Goal: Transaction & Acquisition: Obtain resource

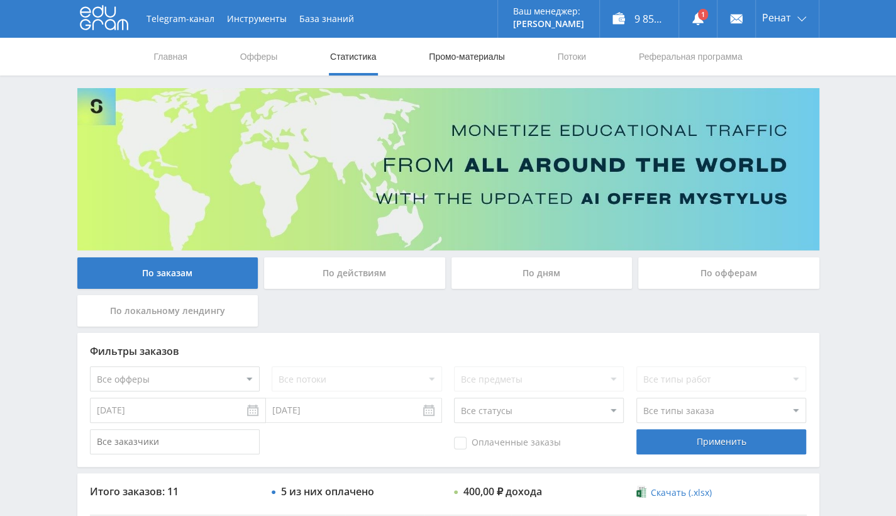
click at [492, 60] on link "Промо-материалы" at bounding box center [467, 57] width 78 height 38
select select "376"
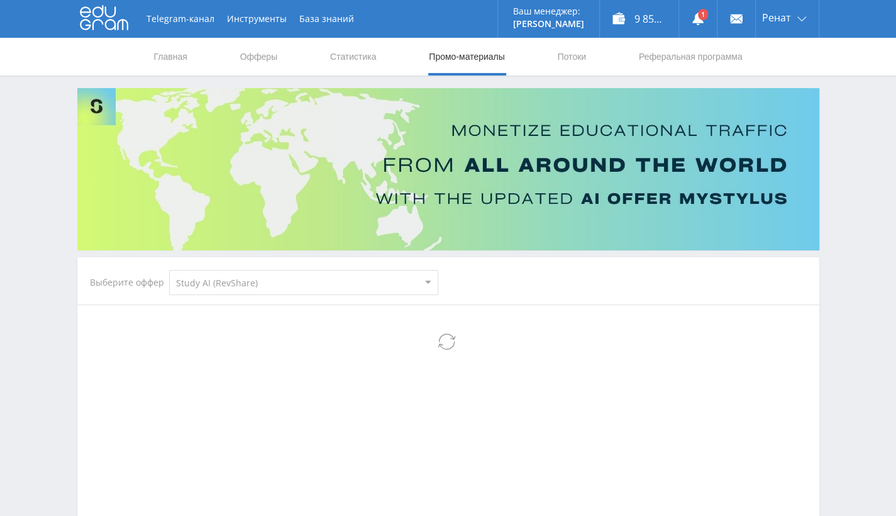
select select "376"
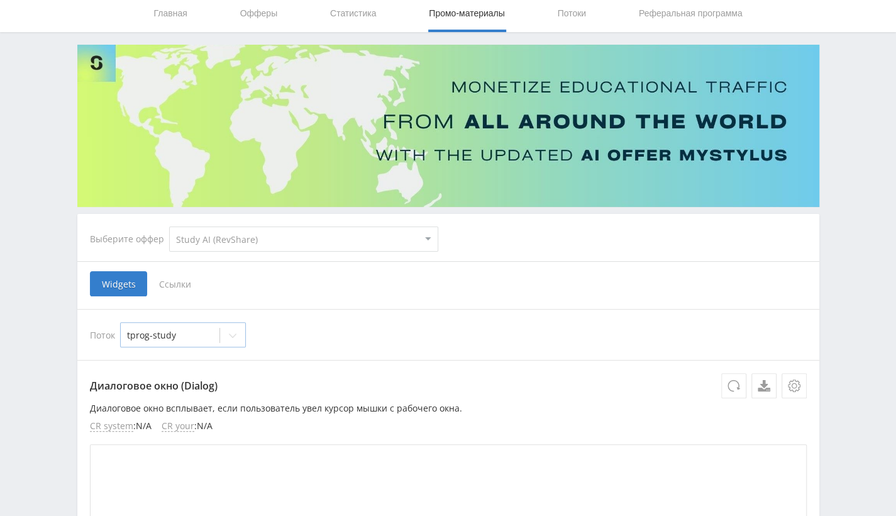
scroll to position [63, 0]
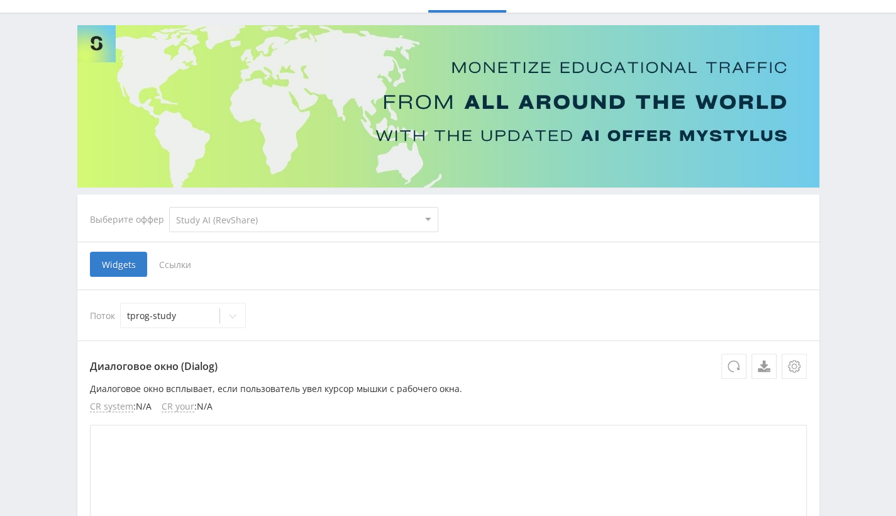
click at [184, 267] on span "Ссылки" at bounding box center [175, 264] width 56 height 25
click at [0, 0] on input "Ссылки" at bounding box center [0, 0] width 0 height 0
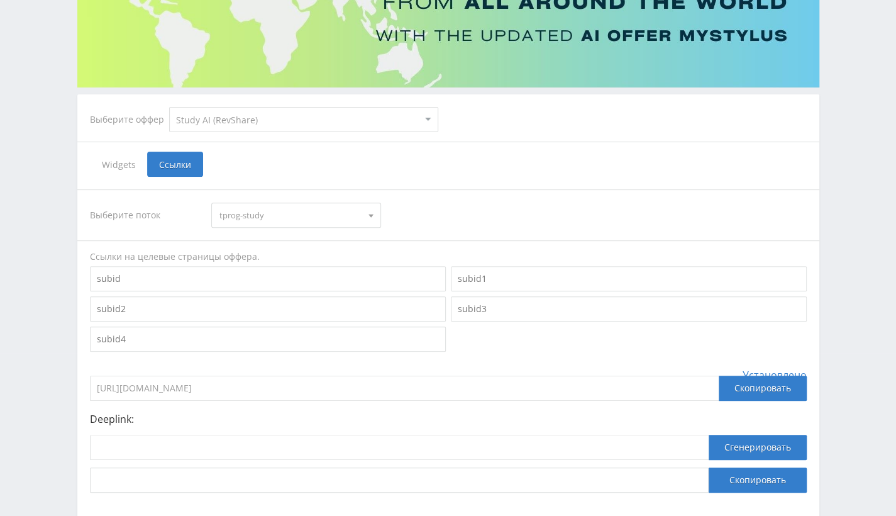
scroll to position [189, 0]
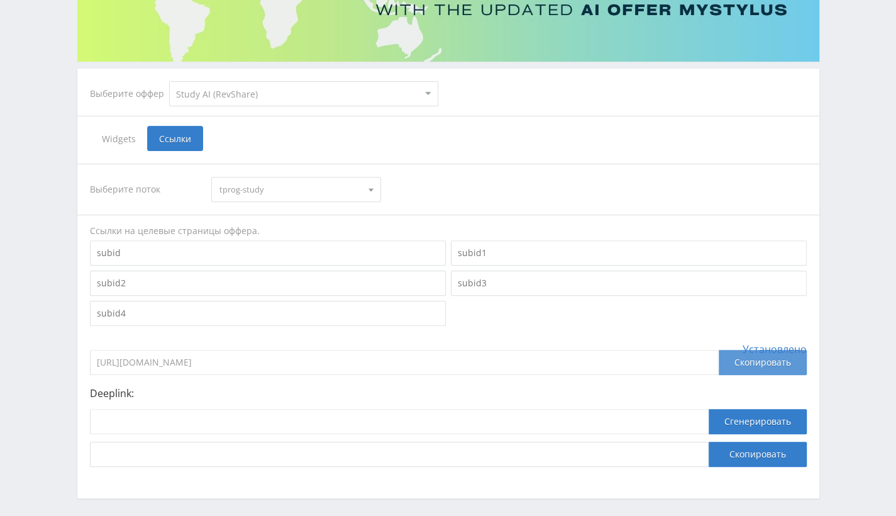
click at [749, 365] on div "Скопировать" at bounding box center [763, 362] width 88 height 25
click at [296, 363] on input "[URL][DOMAIN_NAME]" at bounding box center [404, 362] width 629 height 25
